Goal: Task Accomplishment & Management: Manage account settings

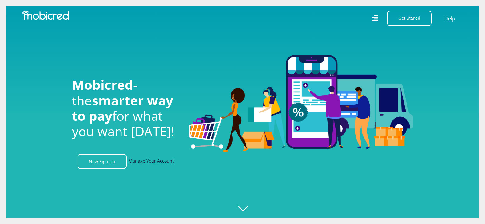
click at [156, 164] on link "Manage Your Account" at bounding box center [151, 161] width 45 height 15
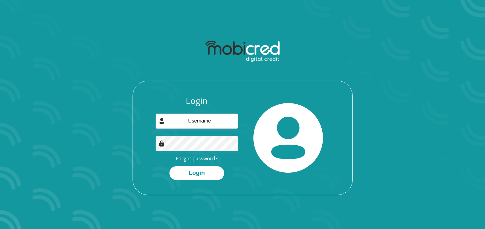
click at [197, 159] on link "Forgot password?" at bounding box center [197, 158] width 42 height 7
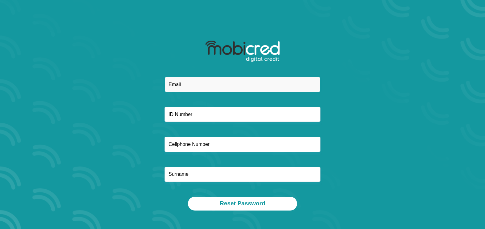
click at [195, 87] on input "email" at bounding box center [243, 84] width 156 height 15
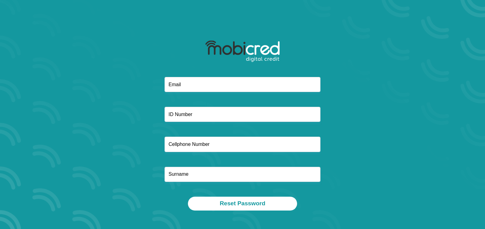
click at [59, 71] on section "Reset Password" at bounding box center [242, 114] width 485 height 229
